Goal: Task Accomplishment & Management: Manage account settings

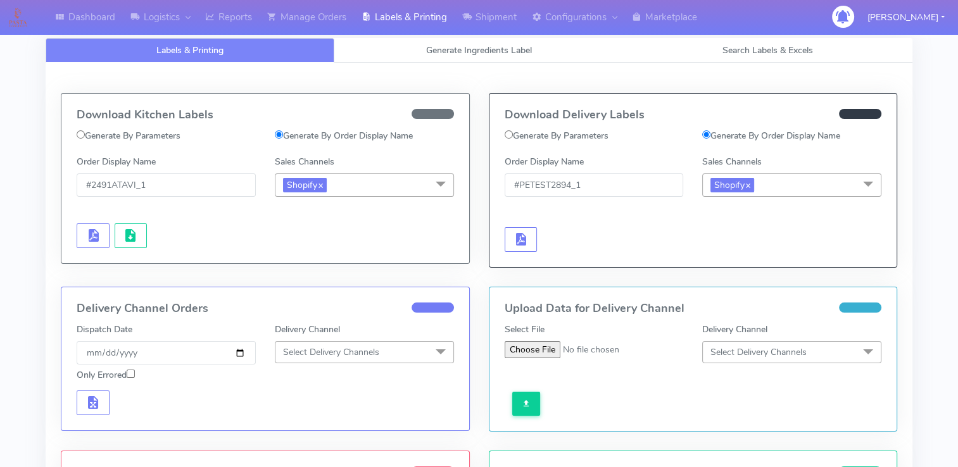
click at [631, 265] on div "Download Delivery Labels Generate By Parameters Generate By Order Display Name …" at bounding box center [694, 181] width 408 height 174
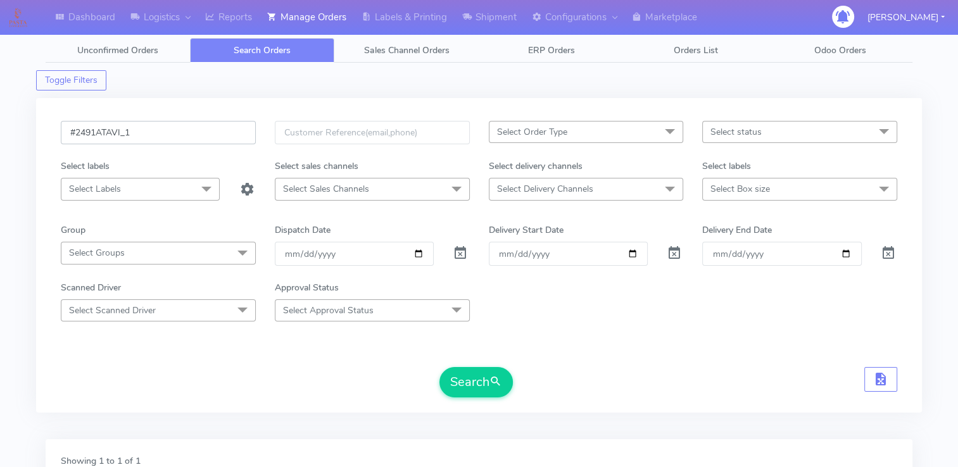
click at [180, 135] on input "#2491ATAVI_1" at bounding box center [158, 132] width 195 height 23
drag, startPoint x: 161, startPoint y: 135, endPoint x: 48, endPoint y: 140, distance: 113.5
click at [48, 140] on div "#2491ATAVI_1 Select Order Type Select All MEALS ATAVI One Off Pasta Club Gift K…" at bounding box center [479, 255] width 886 height 315
click at [151, 130] on input "#2491ATAVI_1" at bounding box center [158, 132] width 195 height 23
click at [179, 121] on input "text" at bounding box center [158, 132] width 195 height 23
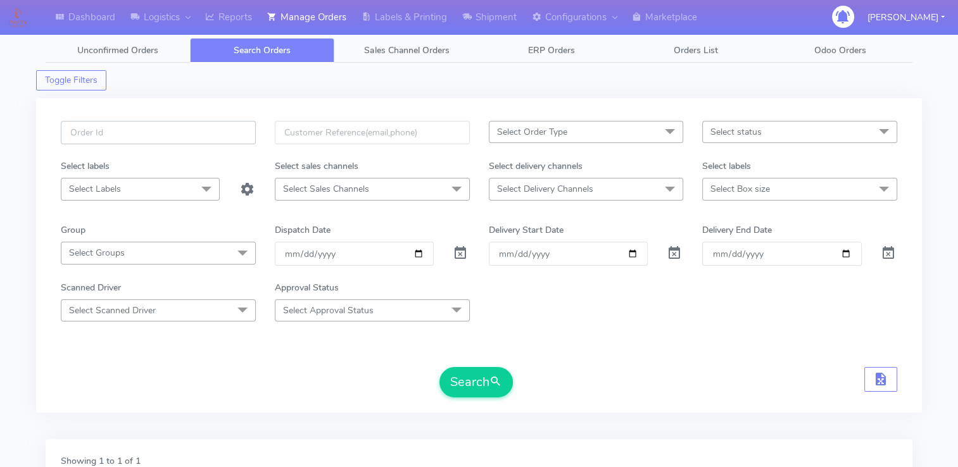
paste input "#PETEST2904"
type input "#PETEST2904"
click at [482, 381] on button "Search" at bounding box center [476, 382] width 73 height 30
click at [146, 131] on input "#PETEST2904" at bounding box center [158, 132] width 195 height 23
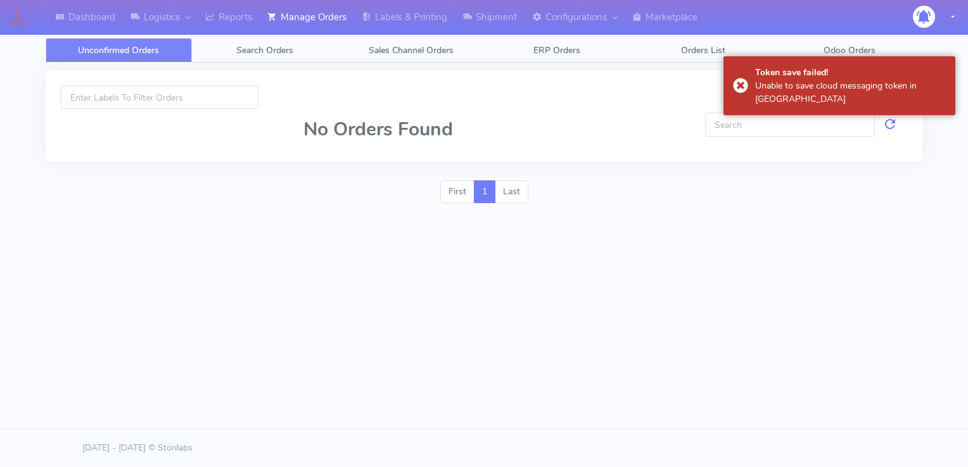
click at [951, 14] on button "button" at bounding box center [951, 17] width 25 height 26
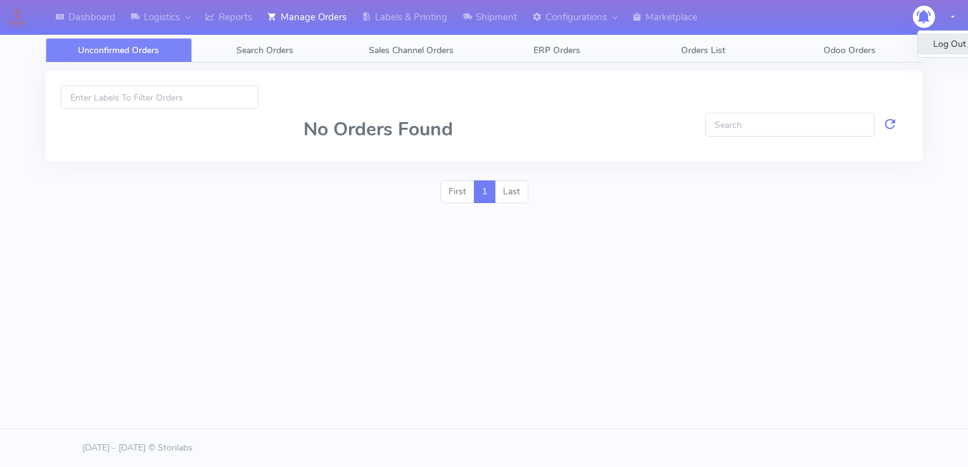
click at [945, 39] on link "Log Out" at bounding box center [968, 44] width 100 height 21
